Goal: Check status

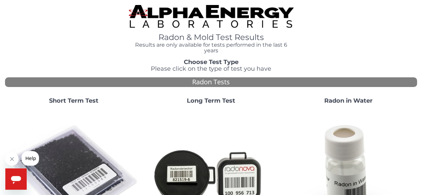
click at [83, 102] on strong "Short Term Test" at bounding box center [73, 100] width 49 height 7
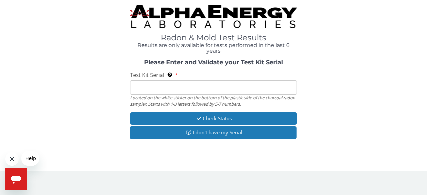
click at [151, 87] on input "Test Kit Serial Located on the white sticker on the bottom of the plastic side …" at bounding box center [213, 87] width 167 height 14
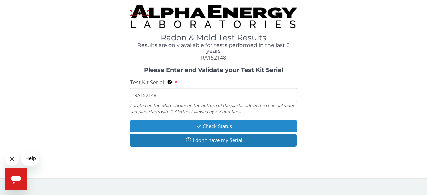
type input "RA152148"
click at [233, 125] on button "Check Status" at bounding box center [213, 126] width 167 height 12
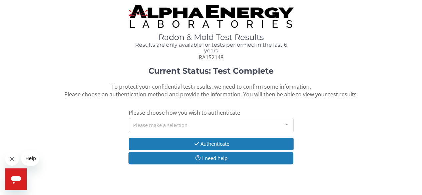
click at [285, 124] on div at bounding box center [286, 124] width 13 height 13
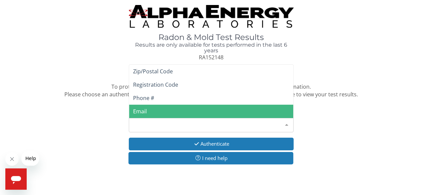
click at [142, 109] on span "Email" at bounding box center [140, 111] width 14 height 7
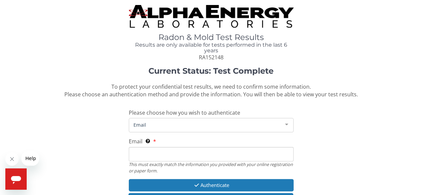
click at [152, 158] on input "Email This must exactly match the information you provided with your online reg…" at bounding box center [211, 154] width 165 height 14
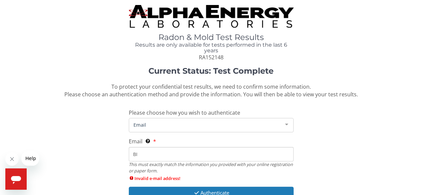
type input "[EMAIL_ADDRESS][DOMAIN_NAME]"
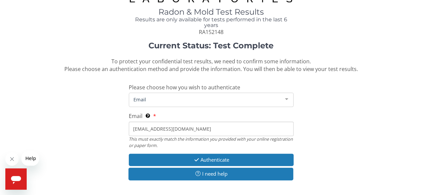
scroll to position [54, 0]
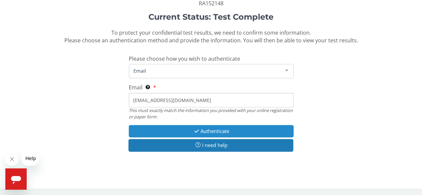
click at [216, 130] on button "Authenticate" at bounding box center [211, 131] width 165 height 12
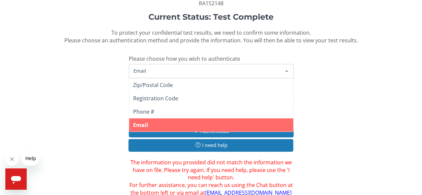
click at [287, 70] on div at bounding box center [286, 70] width 13 height 13
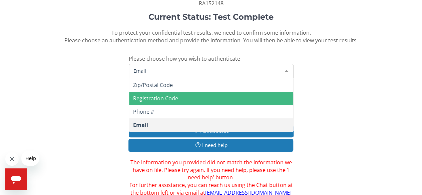
click at [135, 100] on span "Registration Code" at bounding box center [155, 98] width 45 height 7
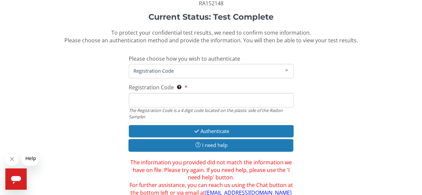
click at [136, 100] on input "Registration Code The Registration Code is a 4 digit code located on the plasti…" at bounding box center [211, 100] width 165 height 14
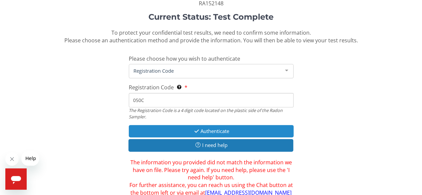
type input "050C"
click at [221, 129] on button "Authenticate" at bounding box center [211, 131] width 165 height 12
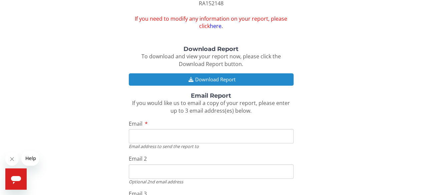
click at [210, 76] on button "Download Report" at bounding box center [211, 79] width 165 height 12
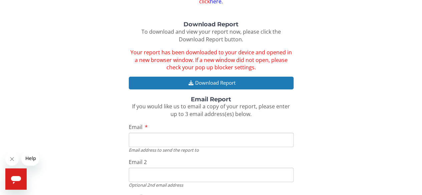
scroll to position [87, 0]
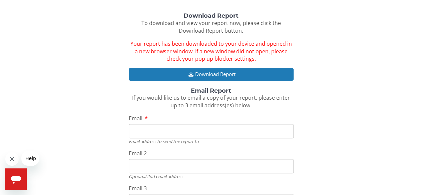
click at [163, 130] on input "Email" at bounding box center [211, 131] width 165 height 14
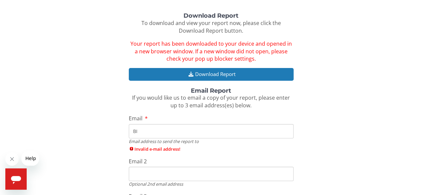
type input "[EMAIL_ADDRESS][DOMAIN_NAME]"
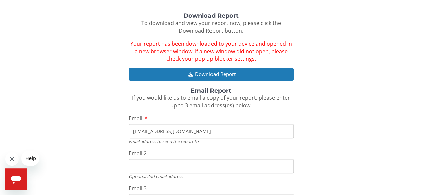
scroll to position [121, 0]
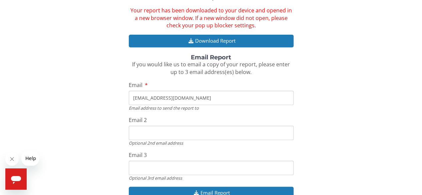
click at [168, 133] on input "Email 2" at bounding box center [211, 133] width 165 height 14
click at [389, 102] on div "Download Report To download and view your report now, please click the Download…" at bounding box center [211, 92] width 412 height 227
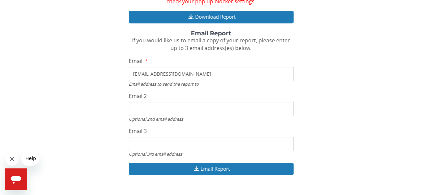
scroll to position [158, 0]
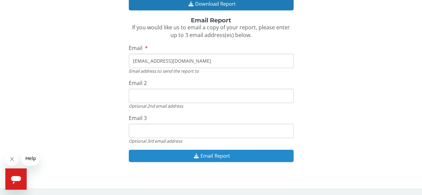
click at [225, 156] on button "Email Report" at bounding box center [211, 156] width 165 height 12
